Goal: Task Accomplishment & Management: Manage account settings

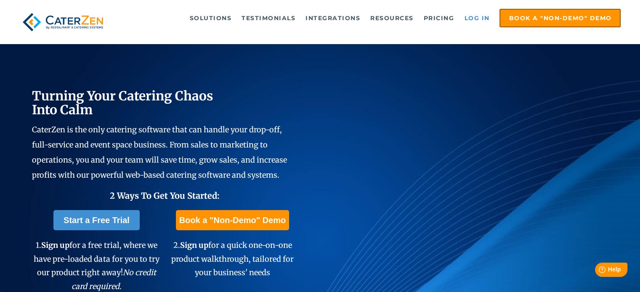
click at [477, 18] on link "Log in" at bounding box center [477, 18] width 34 height 17
click at [469, 16] on link "Log in" at bounding box center [477, 18] width 34 height 17
